Goal: Task Accomplishment & Management: Manage account settings

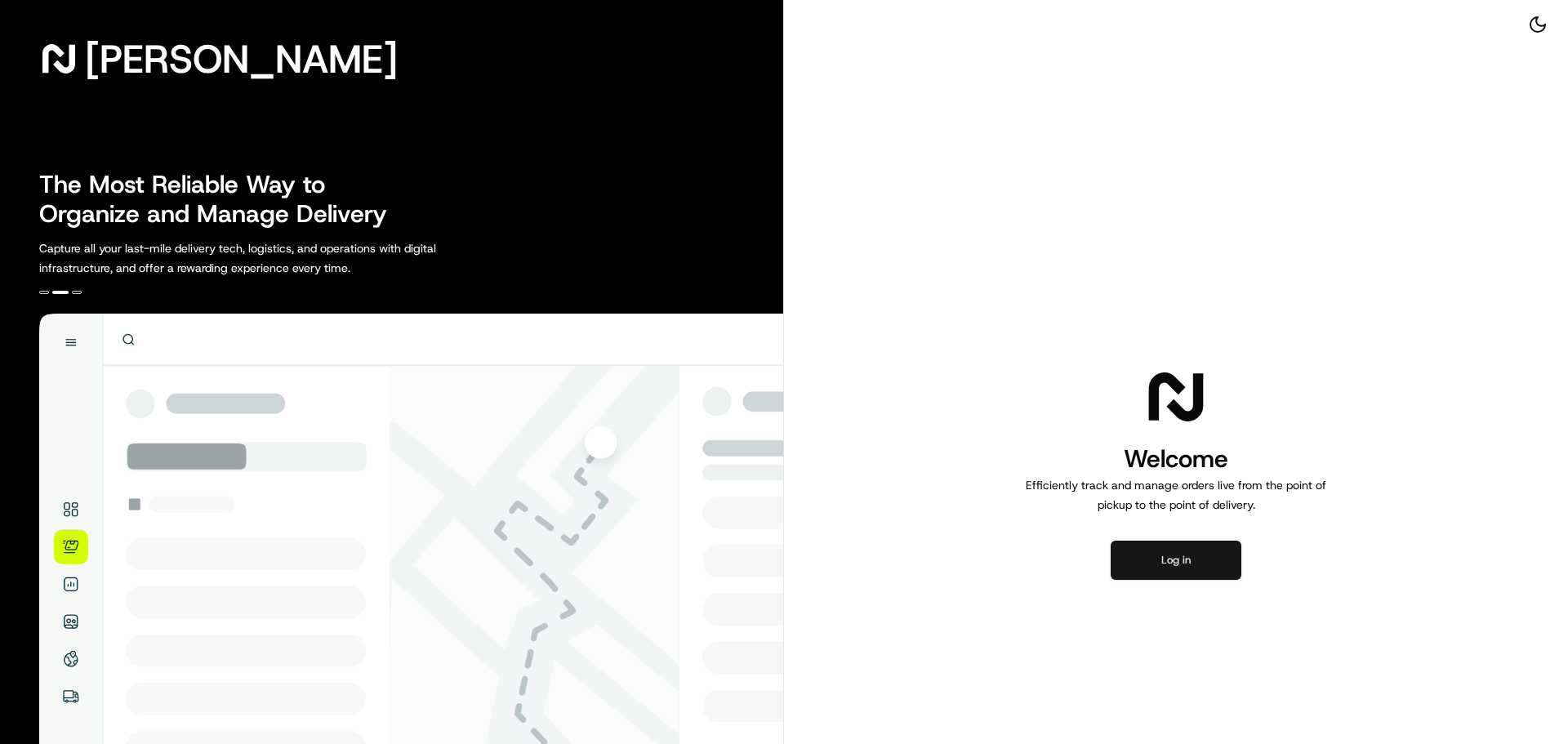
click at [1144, 563] on button "Log in" at bounding box center [1175, 559] width 130 height 39
